Goal: Information Seeking & Learning: Learn about a topic

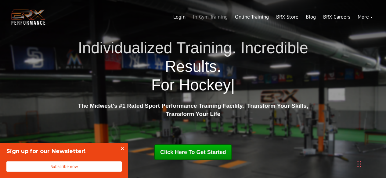
click at [219, 14] on link "In-Gym Training" at bounding box center [210, 17] width 42 height 15
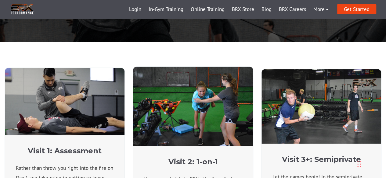
scroll to position [213, 0]
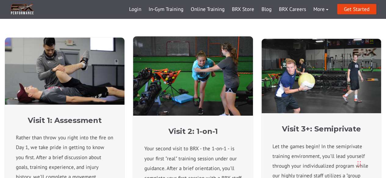
click at [237, 33] on div "Visit 1: Assessment Rather than throw you right into the fire on Day 1, we take…" at bounding box center [193, 157] width 386 height 291
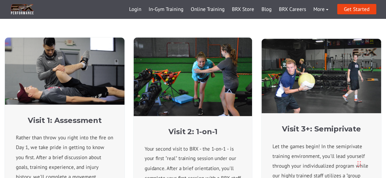
scroll to position [61, 0]
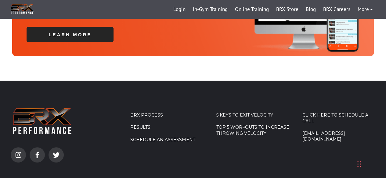
scroll to position [2099, 0]
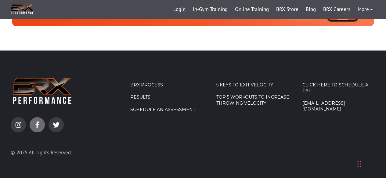
click at [36, 122] on icon at bounding box center [36, 125] width 3 height 6
